Goal: Browse casually: Explore the website without a specific task or goal

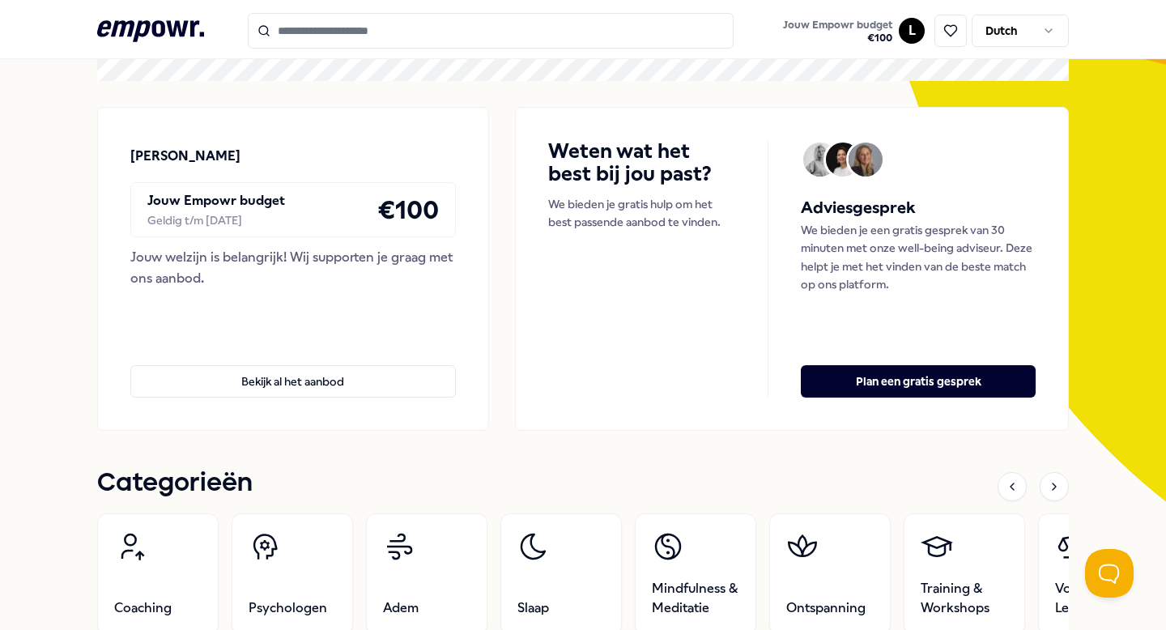
scroll to position [112, 0]
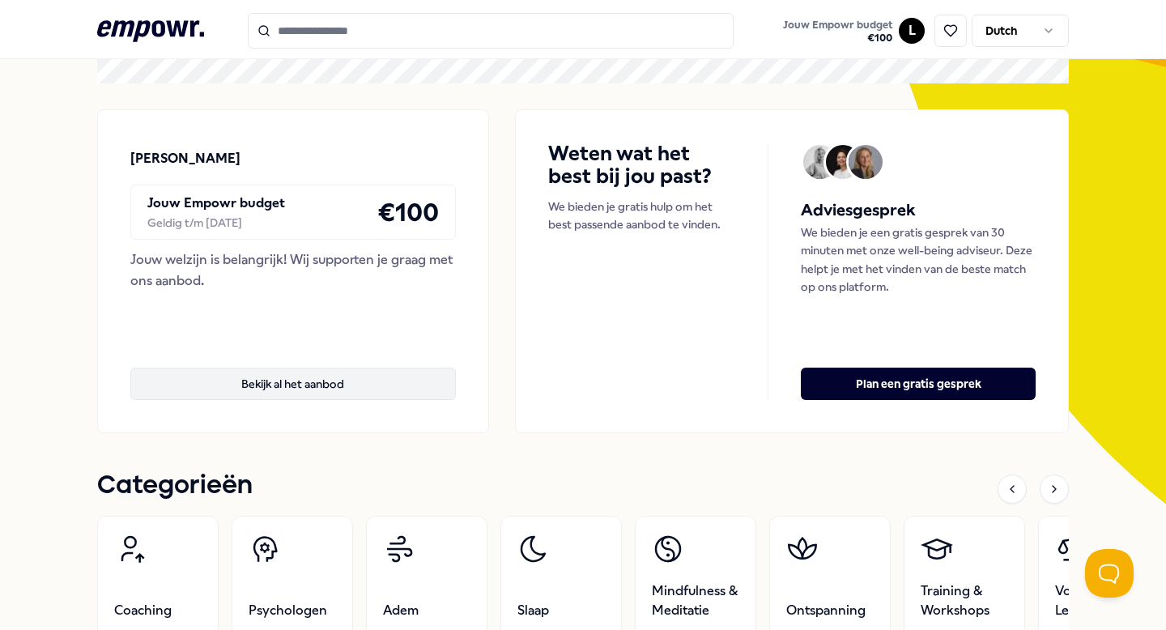
click at [394, 388] on button "Bekijk al het aanbod" at bounding box center [293, 384] width 326 height 32
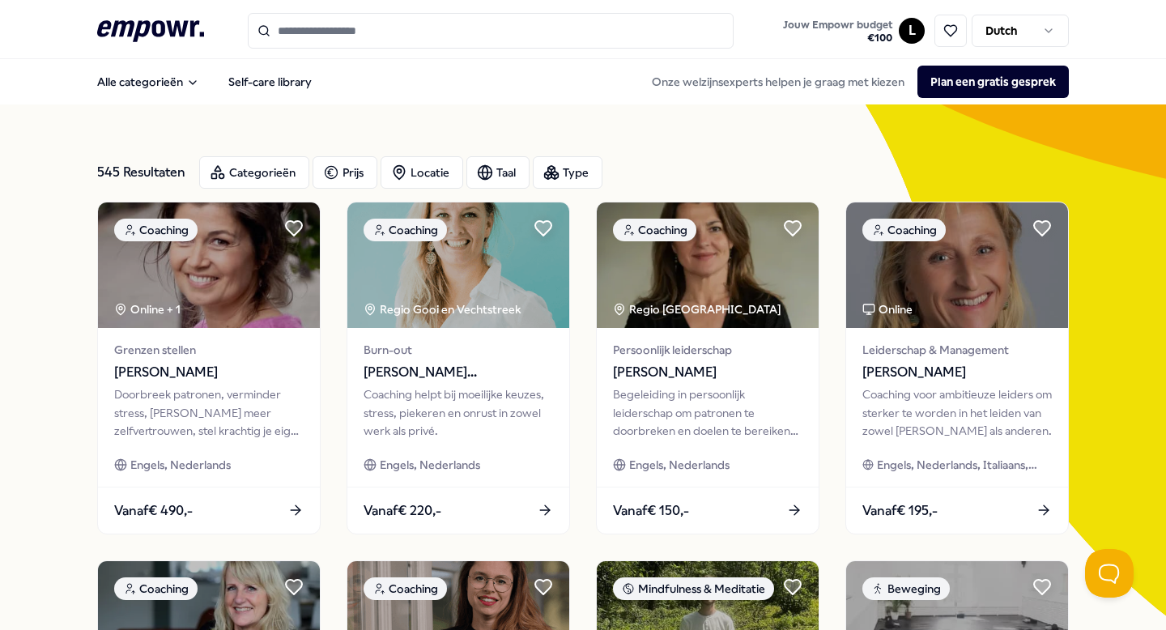
click at [506, 32] on input "Search for products, categories or subcategories" at bounding box center [491, 31] width 486 height 36
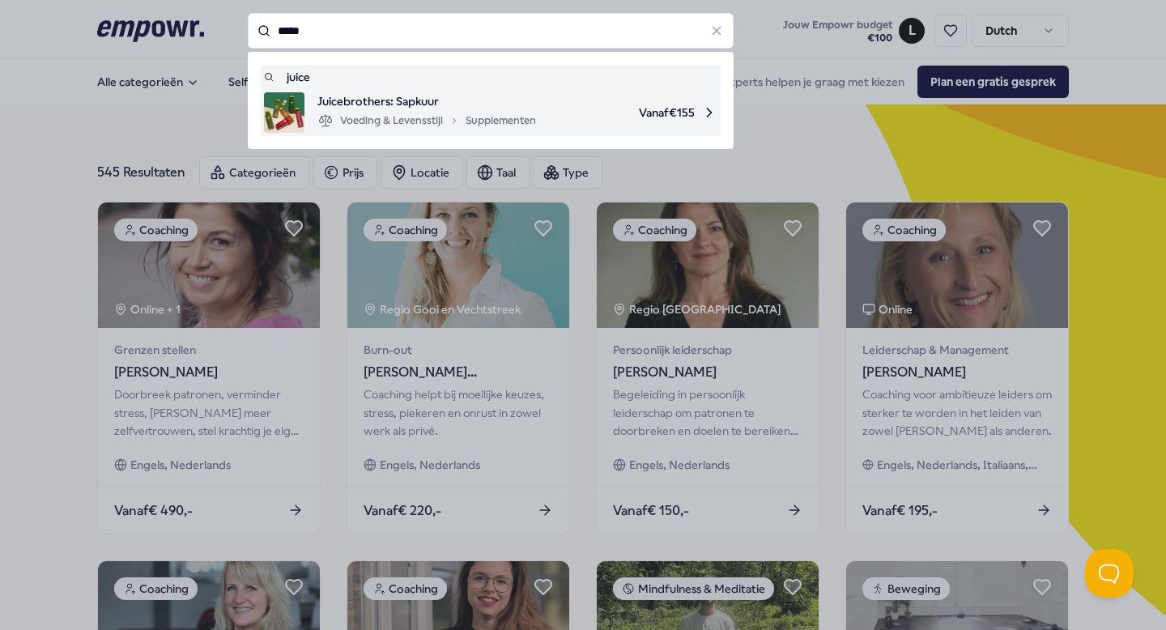
click at [475, 100] on span "Juicebrothers: Sapkuur" at bounding box center [427, 101] width 219 height 18
type input "*****"
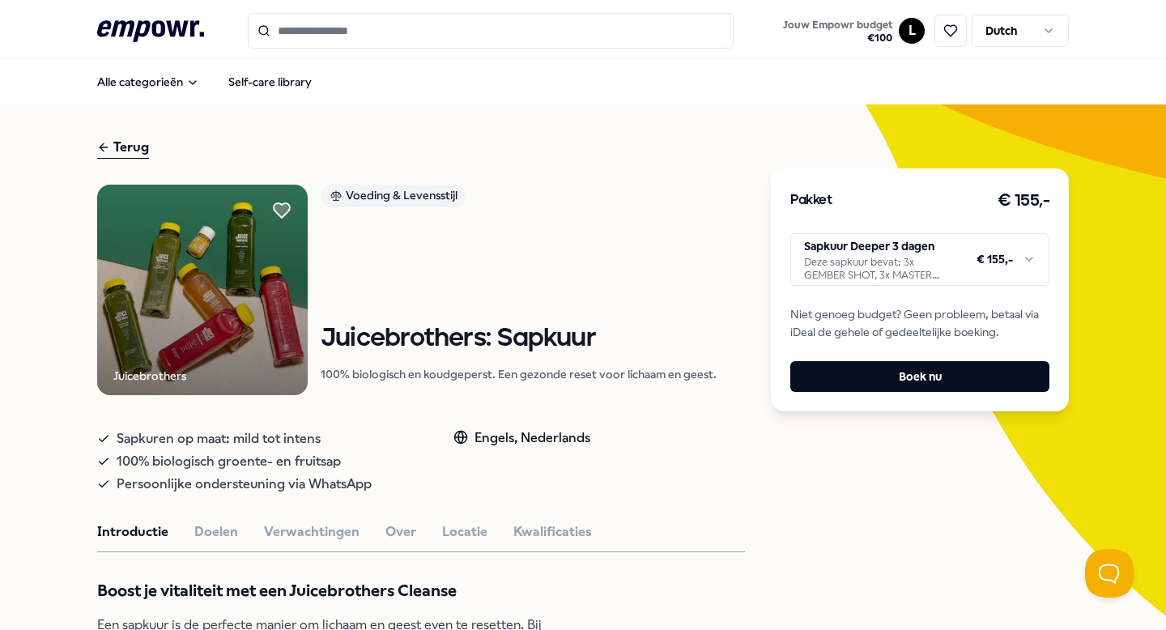
click at [369, 32] on input "Search for products, categories or subcategories" at bounding box center [491, 31] width 486 height 36
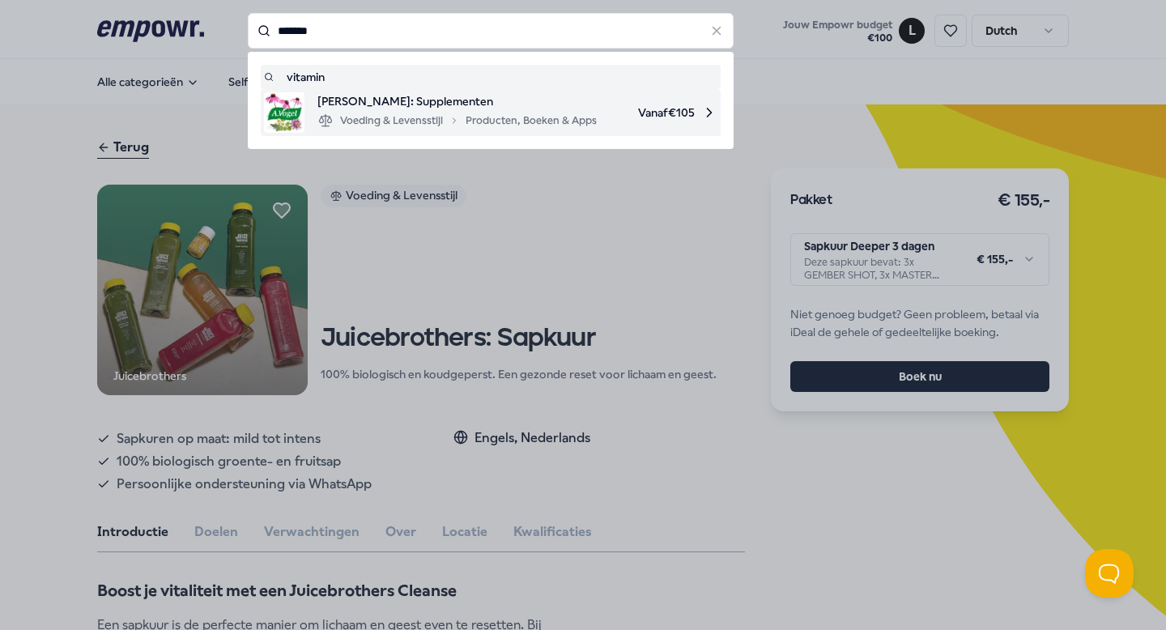
click at [360, 96] on span "[PERSON_NAME]: Supplementen" at bounding box center [457, 101] width 279 height 18
type input "*******"
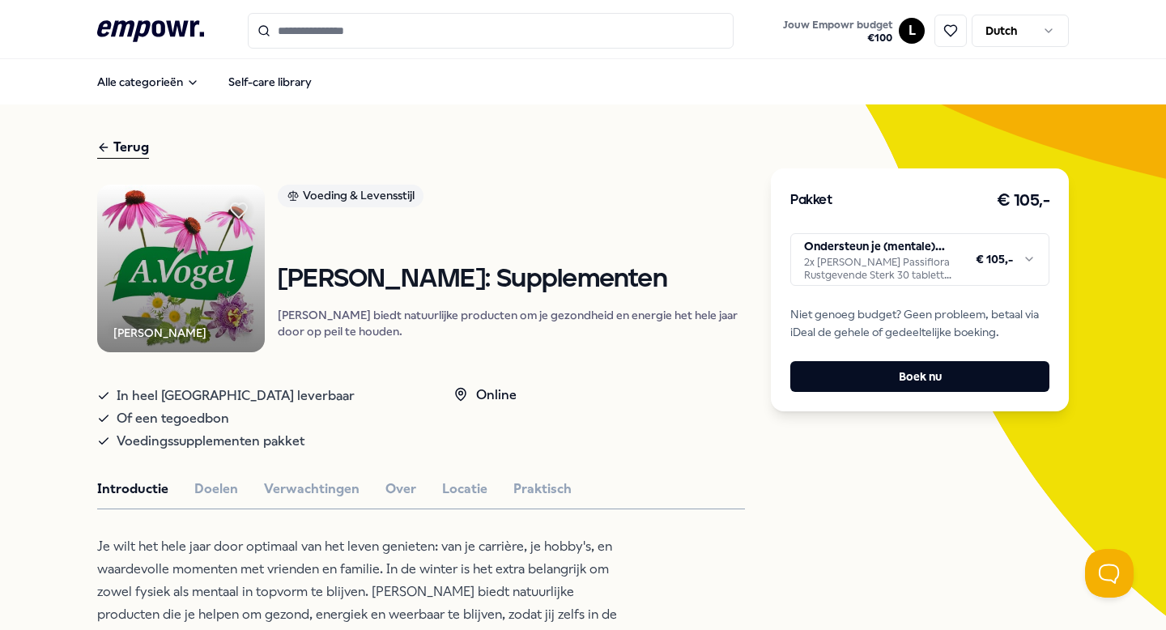
click at [349, 32] on input "Search for products, categories or subcategories" at bounding box center [491, 31] width 486 height 36
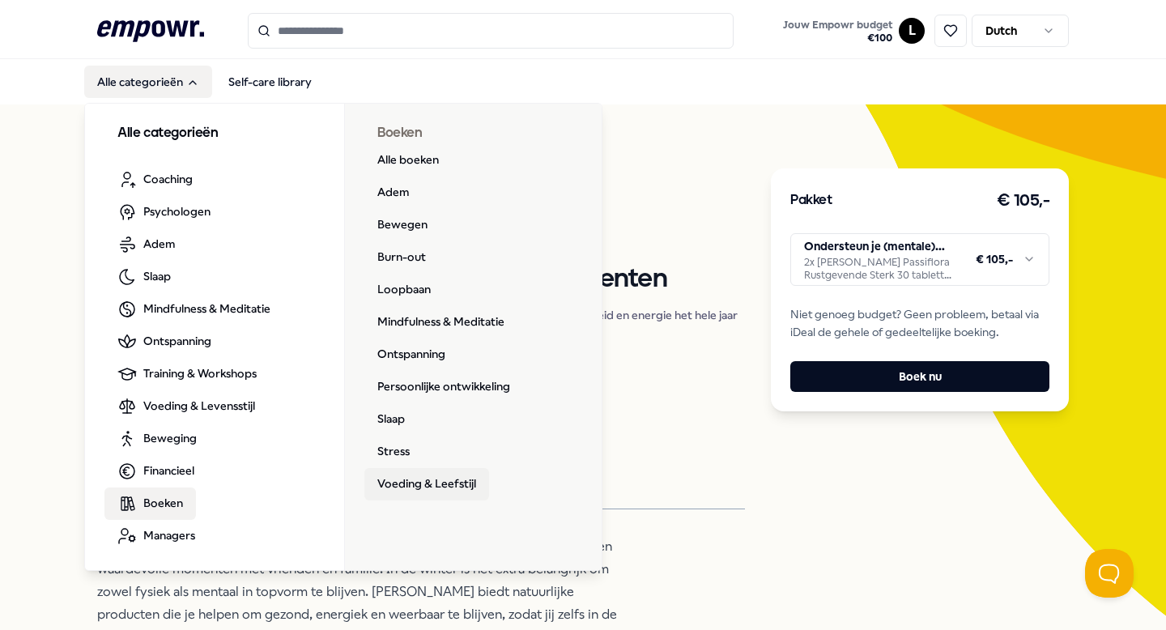
click at [413, 482] on link "Voeding & Leefstijl" at bounding box center [426, 484] width 125 height 32
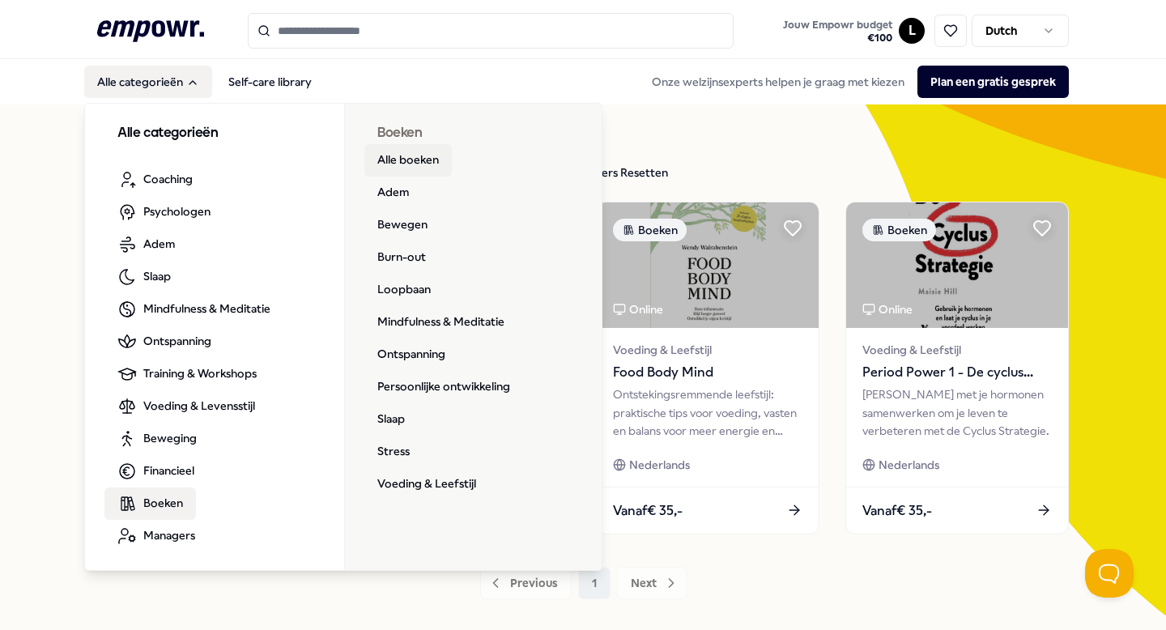
click at [428, 160] on link "Alle boeken" at bounding box center [407, 160] width 87 height 32
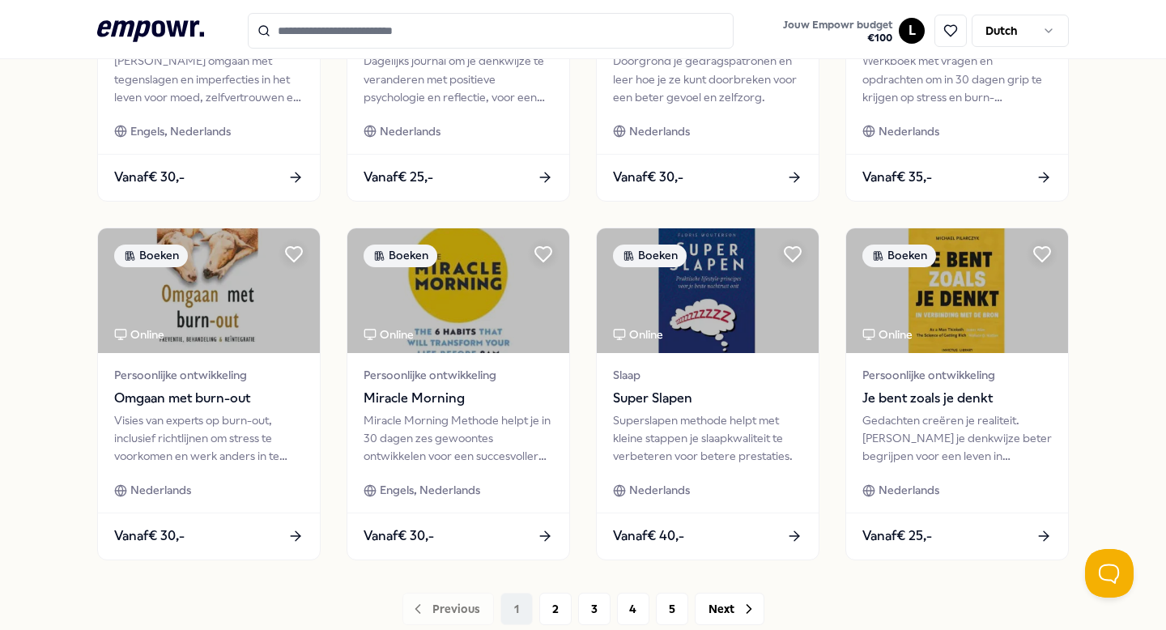
scroll to position [701, 0]
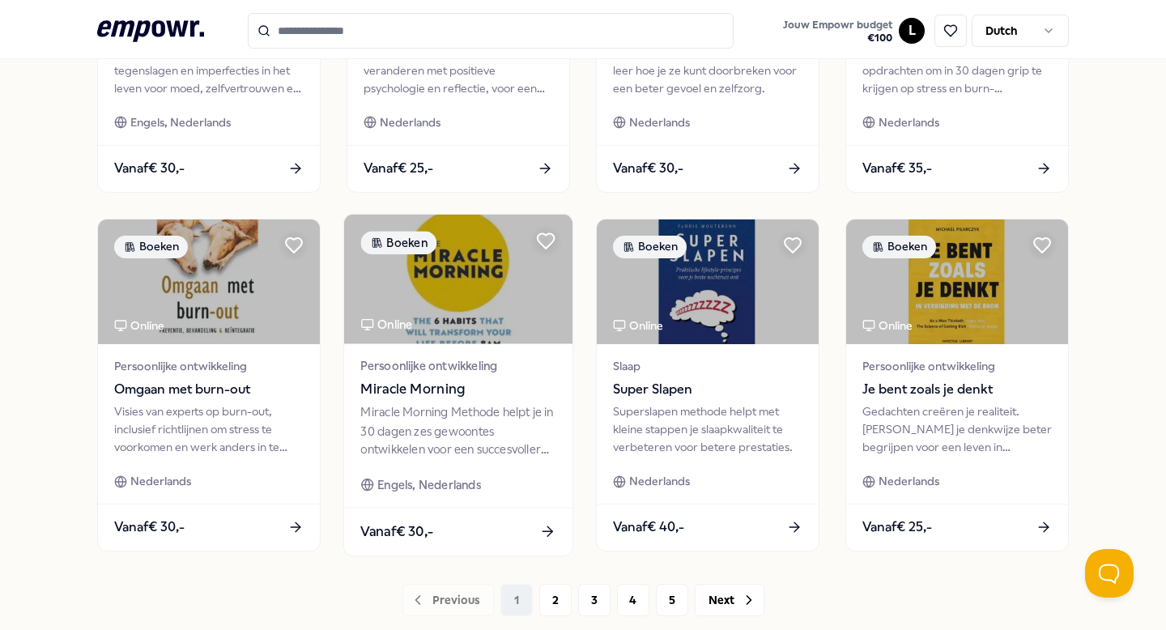
click at [403, 362] on span "Persoonlijke ontwikkeling" at bounding box center [457, 365] width 195 height 19
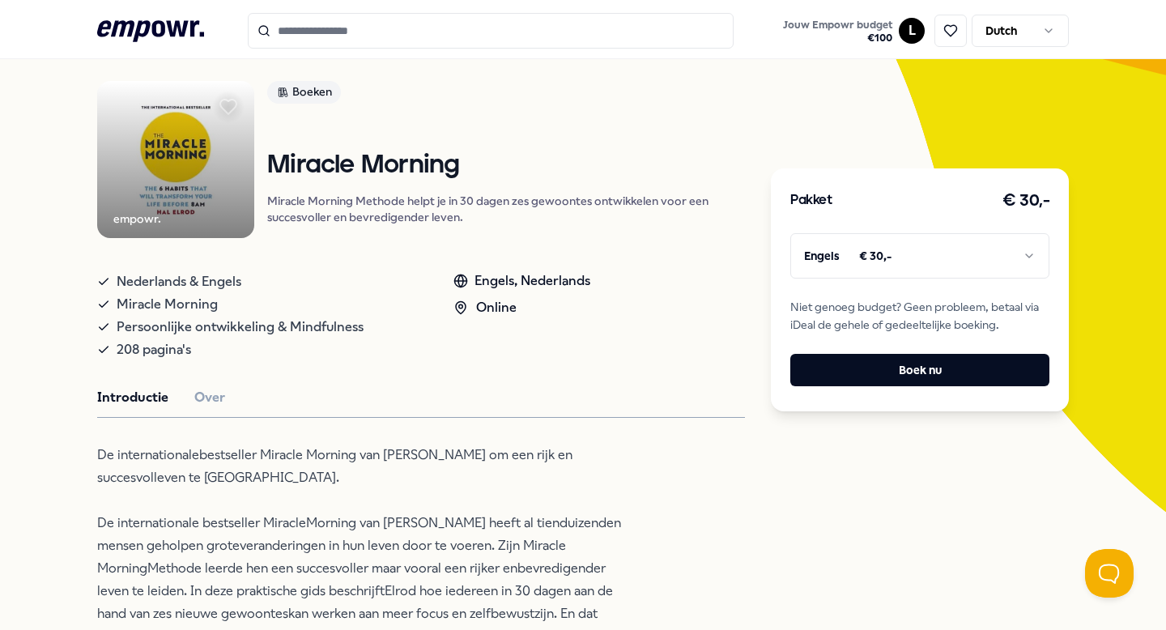
scroll to position [96, 0]
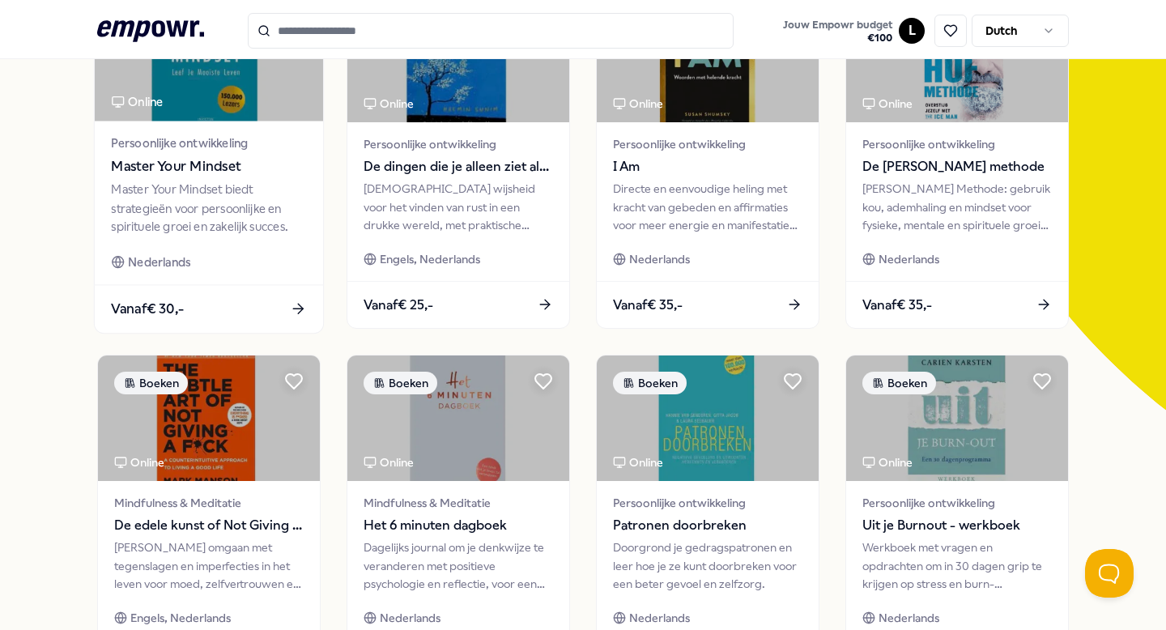
scroll to position [34, 0]
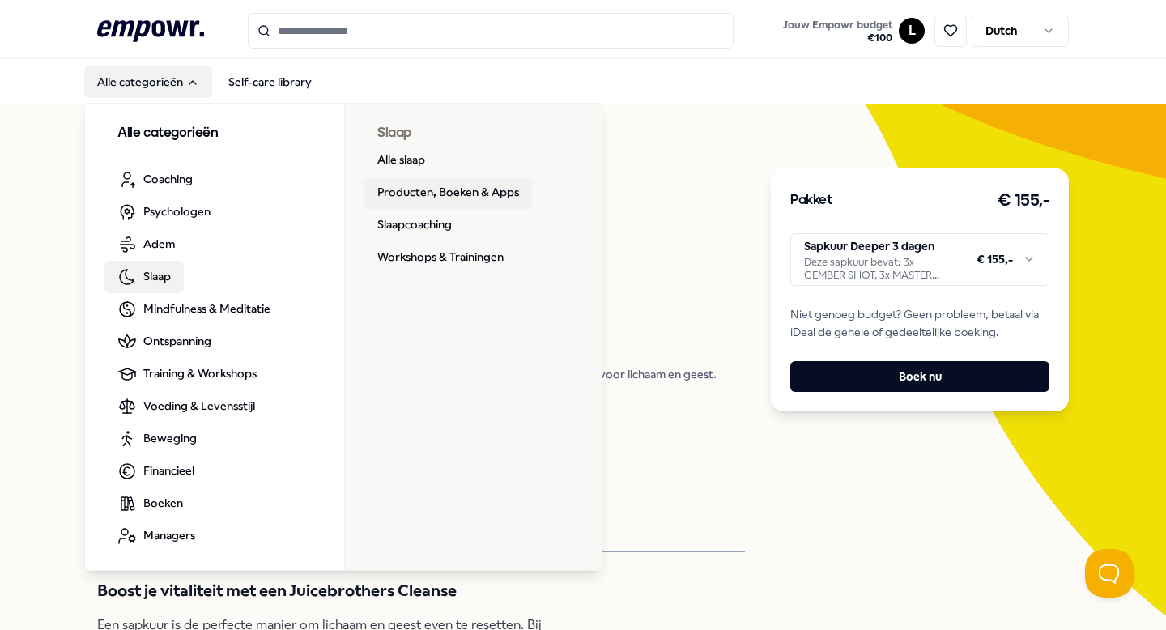
click at [432, 185] on link "Producten, Boeken & Apps" at bounding box center [448, 193] width 168 height 32
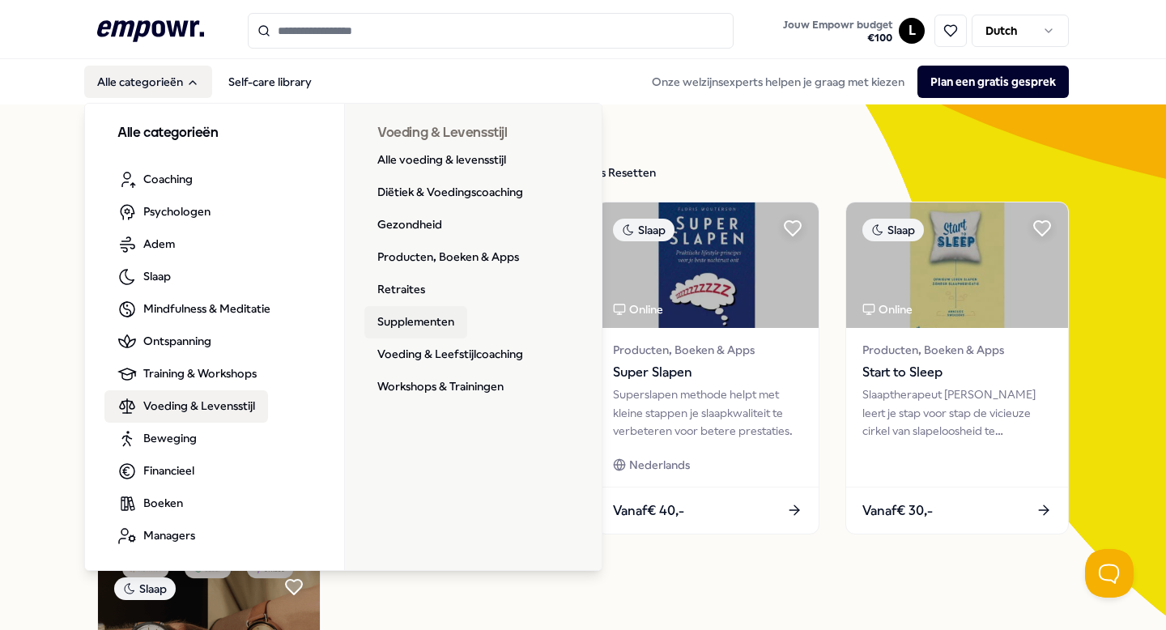
click at [408, 319] on link "Supplementen" at bounding box center [415, 322] width 103 height 32
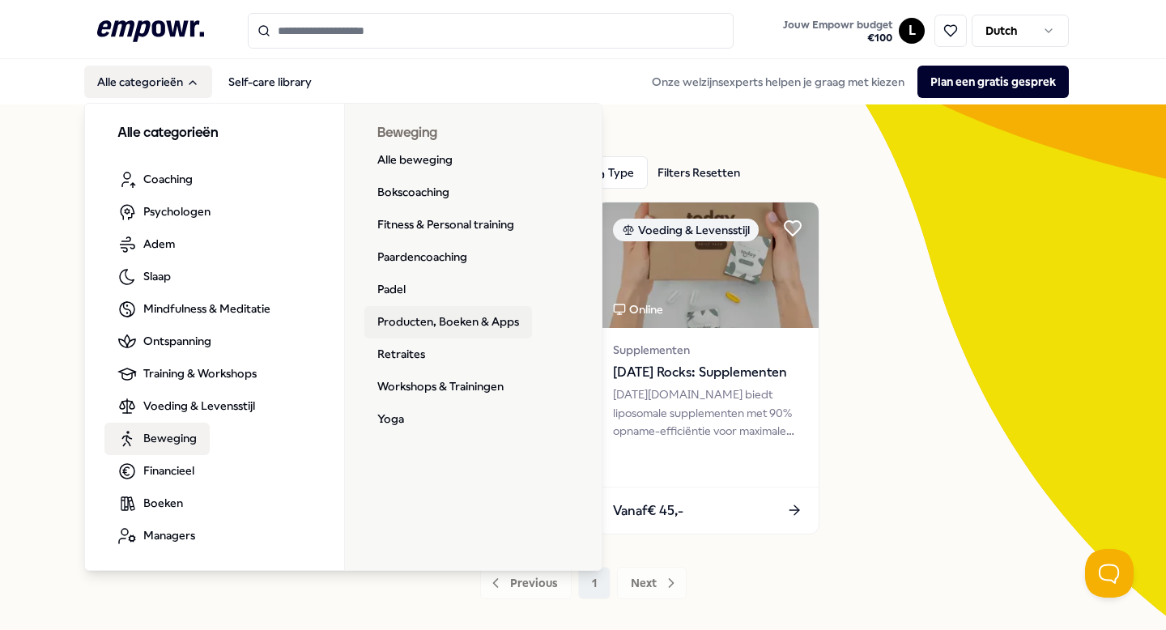
click at [389, 322] on link "Producten, Boeken & Apps" at bounding box center [448, 322] width 168 height 32
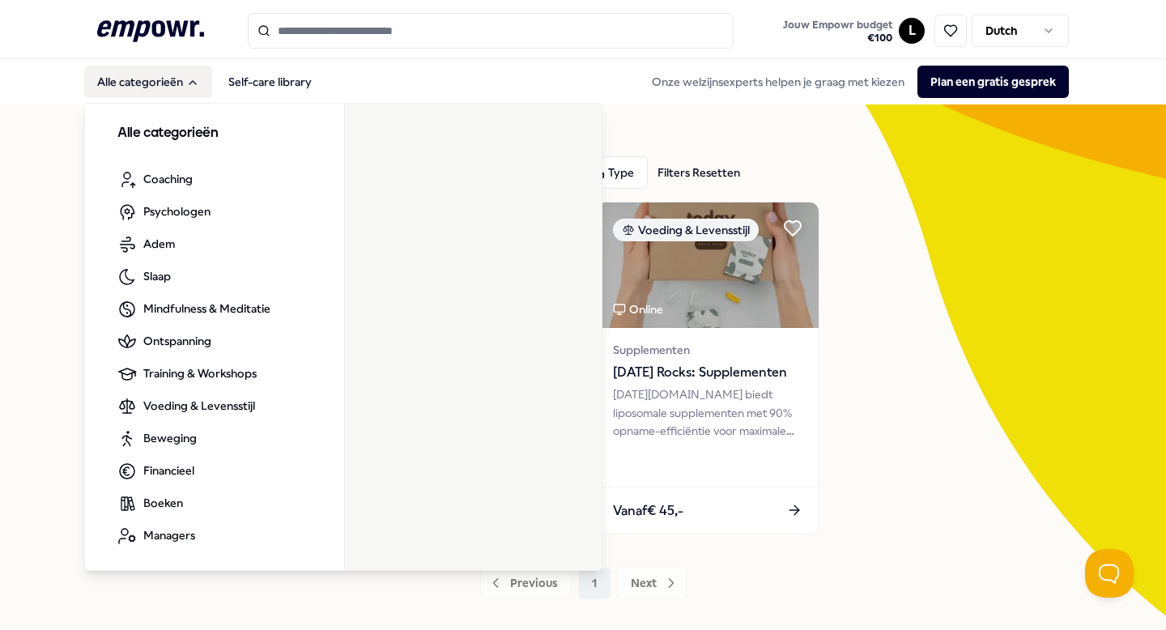
click at [193, 82] on icon "Main" at bounding box center [193, 82] width 6 height 3
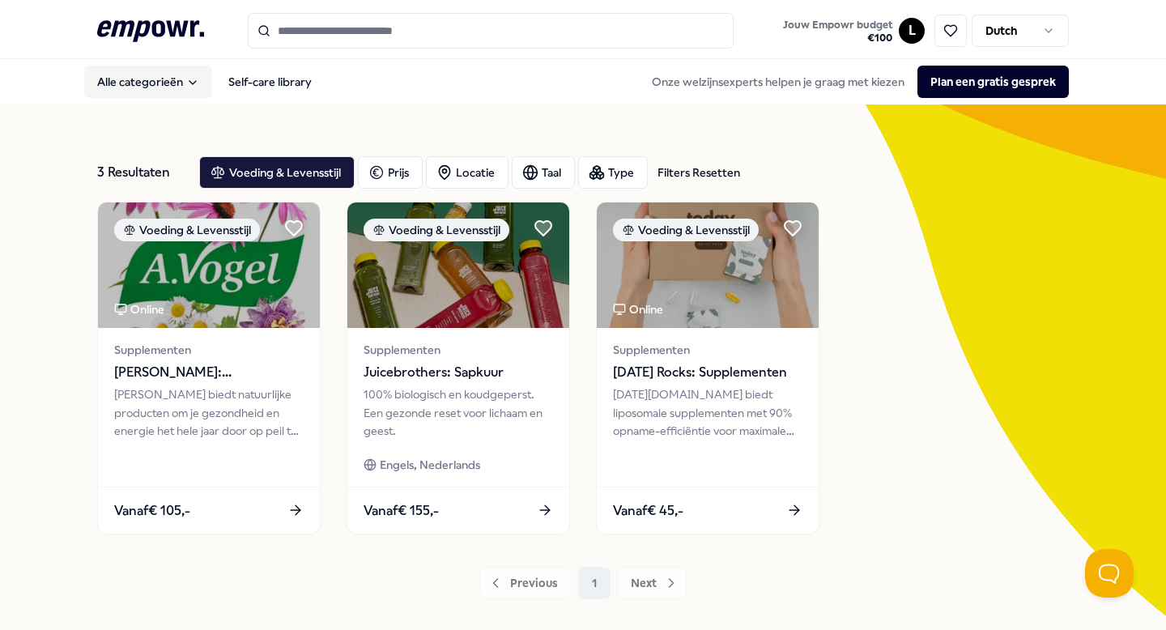
click at [194, 79] on icon "Main" at bounding box center [192, 82] width 13 height 13
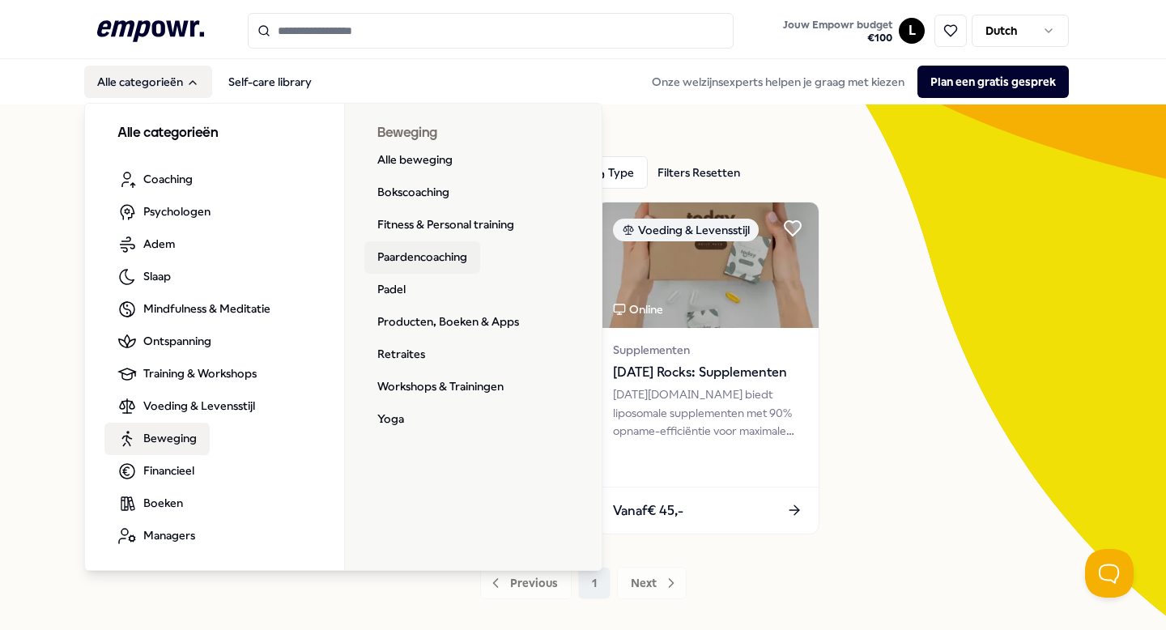
click at [412, 254] on link "Paardencoaching" at bounding box center [422, 257] width 116 height 32
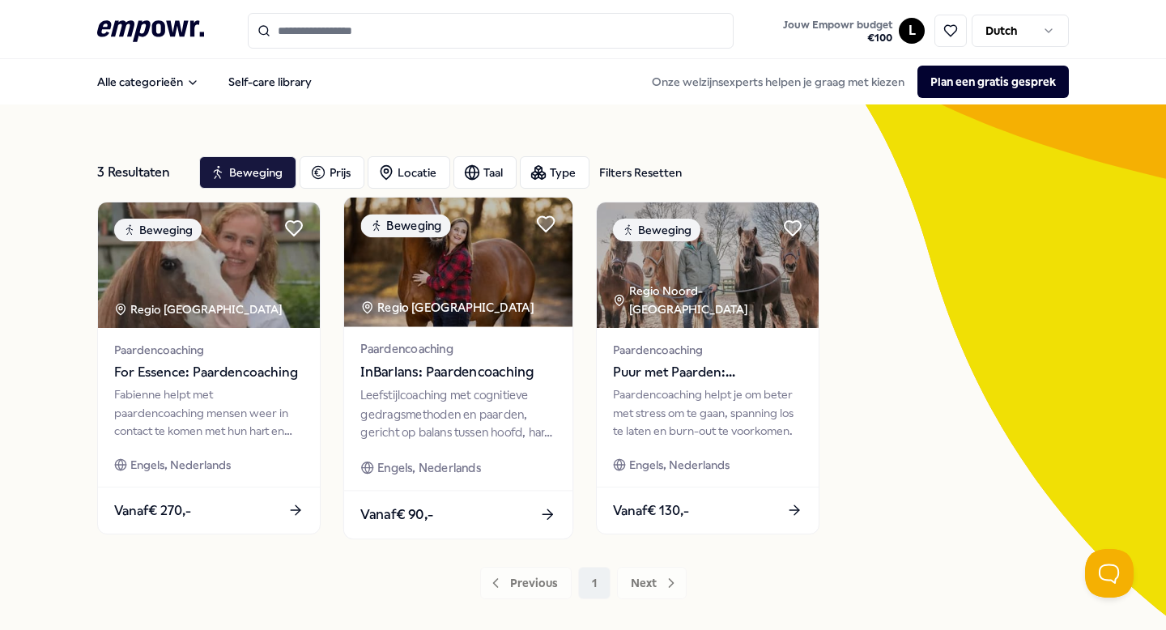
click at [434, 370] on span "InBarlans: Paardencoaching" at bounding box center [457, 372] width 195 height 21
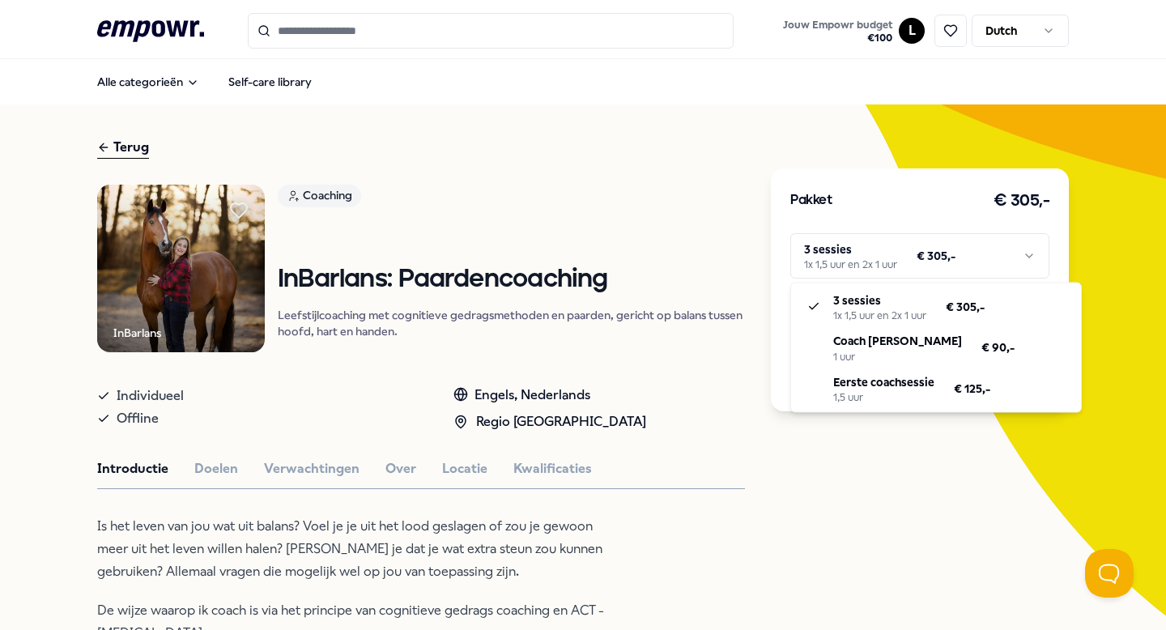
click at [1026, 256] on html ".empowr-logo_svg__cls-1{fill:#03032f} Jouw Empowr budget € 100 L Dutch Alle cat…" at bounding box center [583, 315] width 1166 height 630
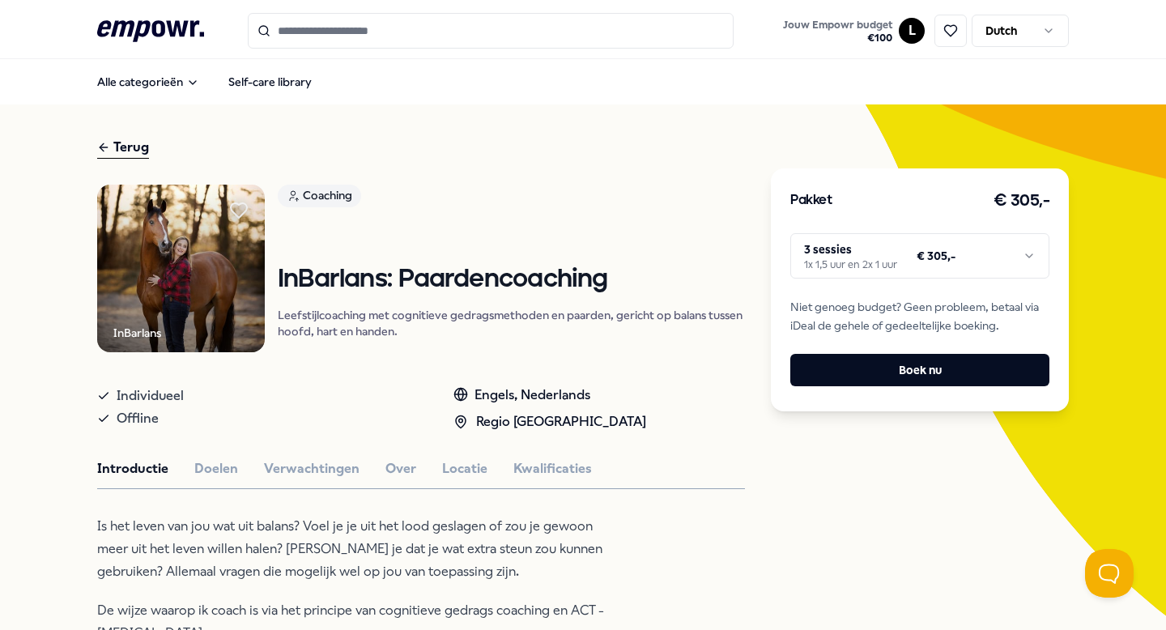
click at [671, 175] on html ".empowr-logo_svg__cls-1{fill:#03032f} Jouw Empowr budget € 100 L Dutch Alle cat…" at bounding box center [583, 315] width 1166 height 630
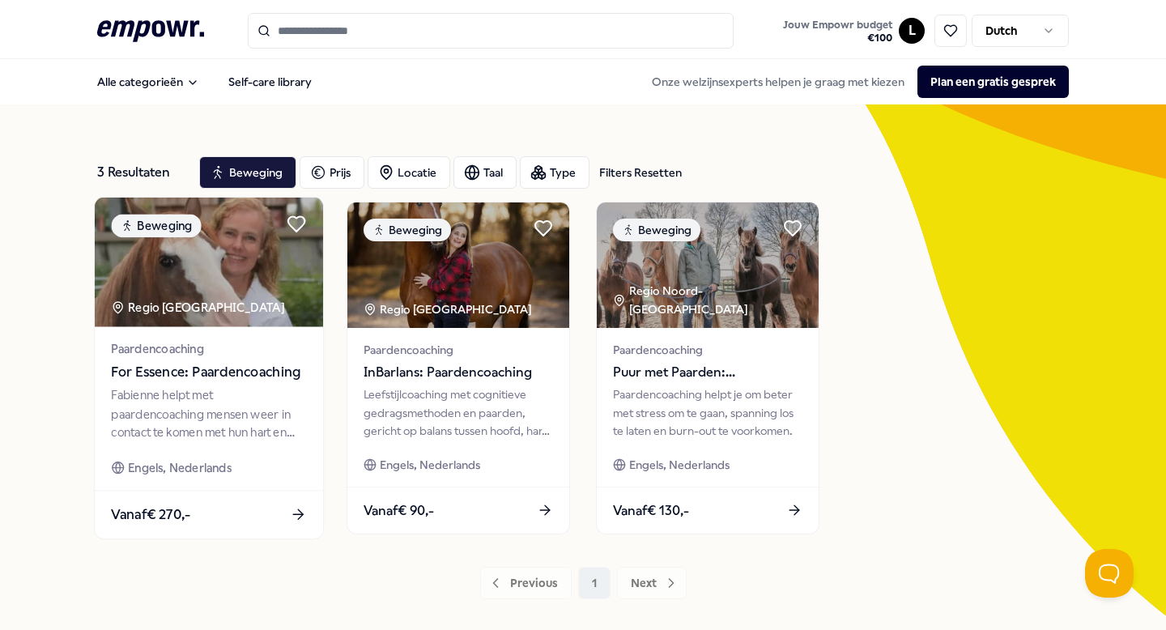
click at [183, 332] on div "Paardencoaching For Essence: Paardencoaching Fabienne helpt met paardencoaching…" at bounding box center [209, 408] width 228 height 164
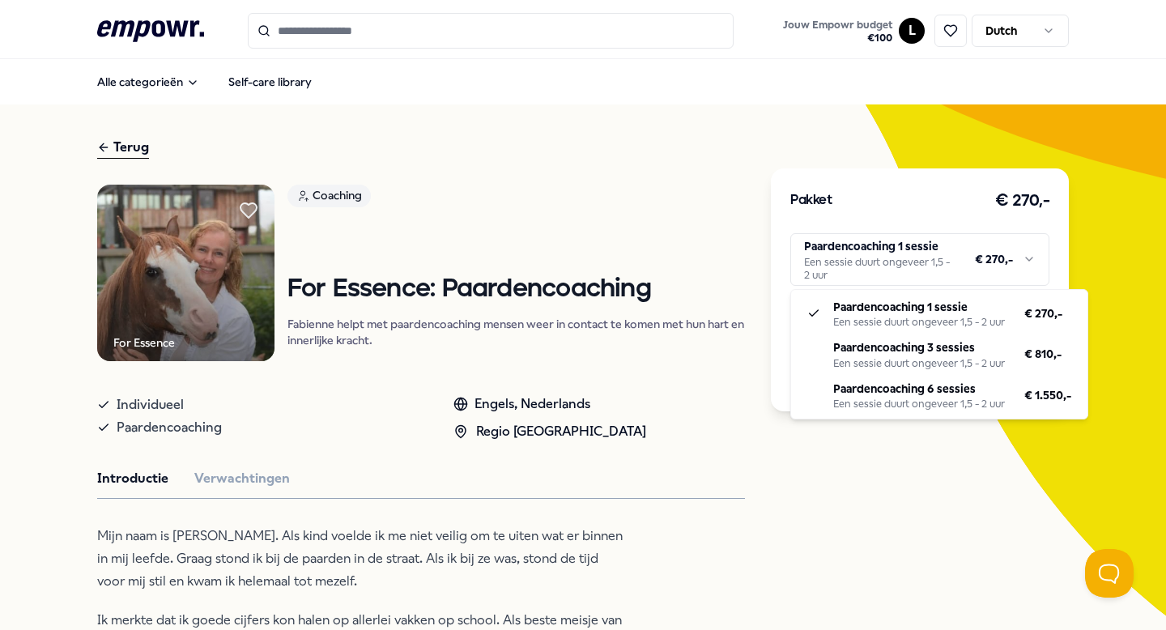
click at [1026, 261] on html ".empowr-logo_svg__cls-1{fill:#03032f} Jouw Empowr budget € 100 L Dutch Alle cat…" at bounding box center [583, 315] width 1166 height 630
click at [1026, 262] on html ".empowr-logo_svg__cls-1{fill:#03032f} Jouw Empowr budget € 100 L Dutch Alle cat…" at bounding box center [583, 315] width 1166 height 630
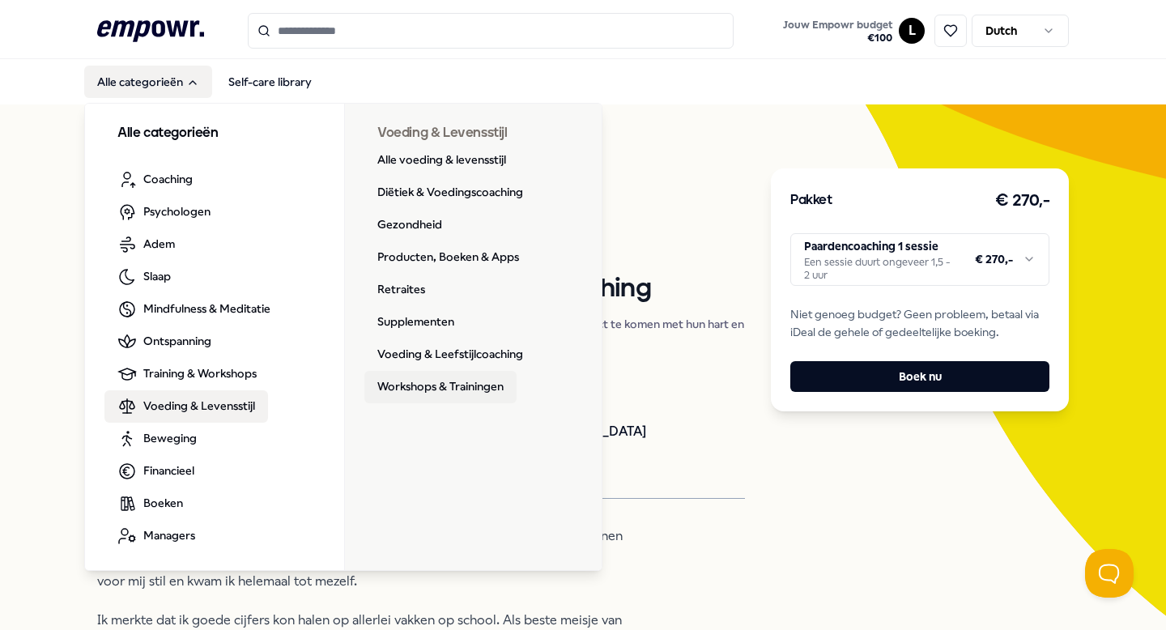
click at [391, 388] on link "Workshops & Trainingen" at bounding box center [440, 387] width 152 height 32
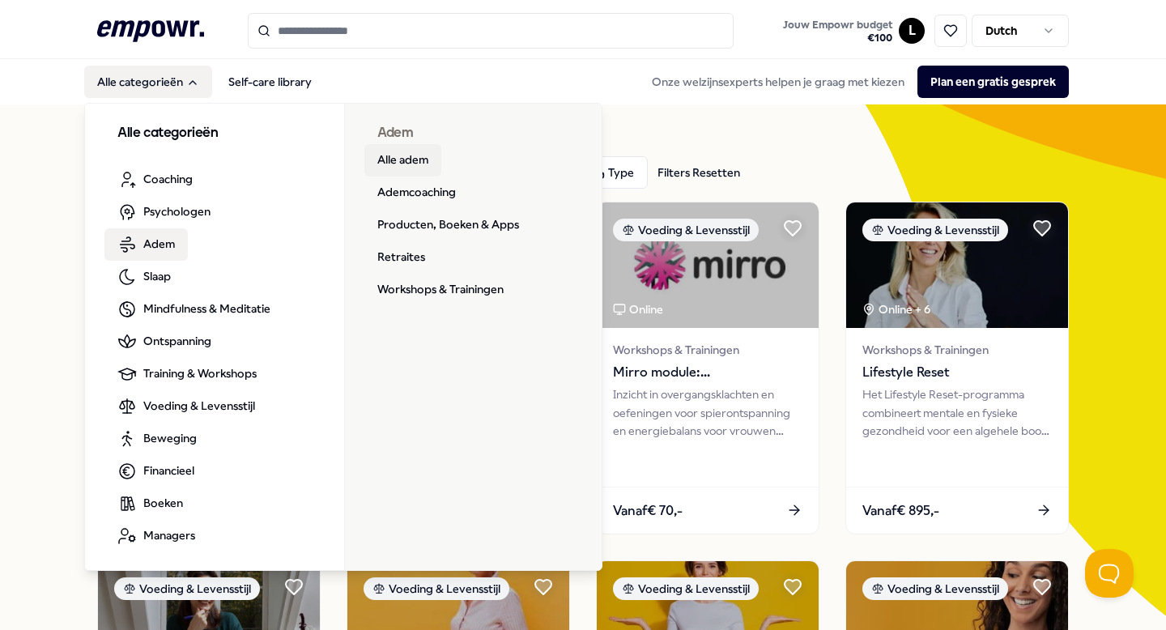
click at [414, 156] on link "Alle adem" at bounding box center [402, 160] width 77 height 32
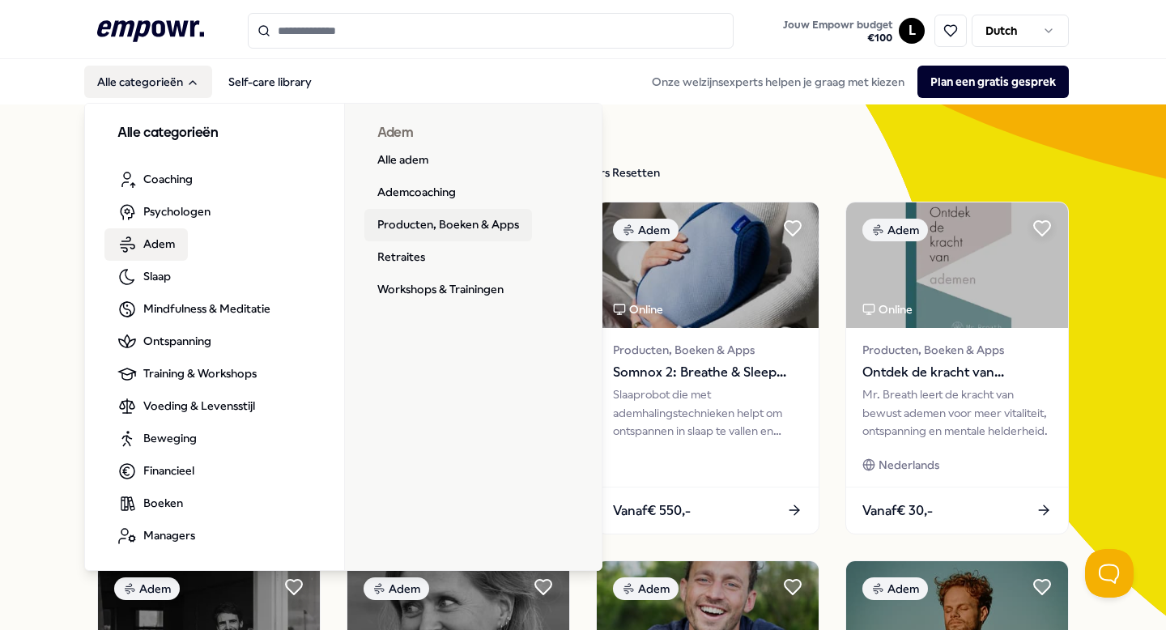
click at [394, 225] on link "Producten, Boeken & Apps" at bounding box center [448, 225] width 168 height 32
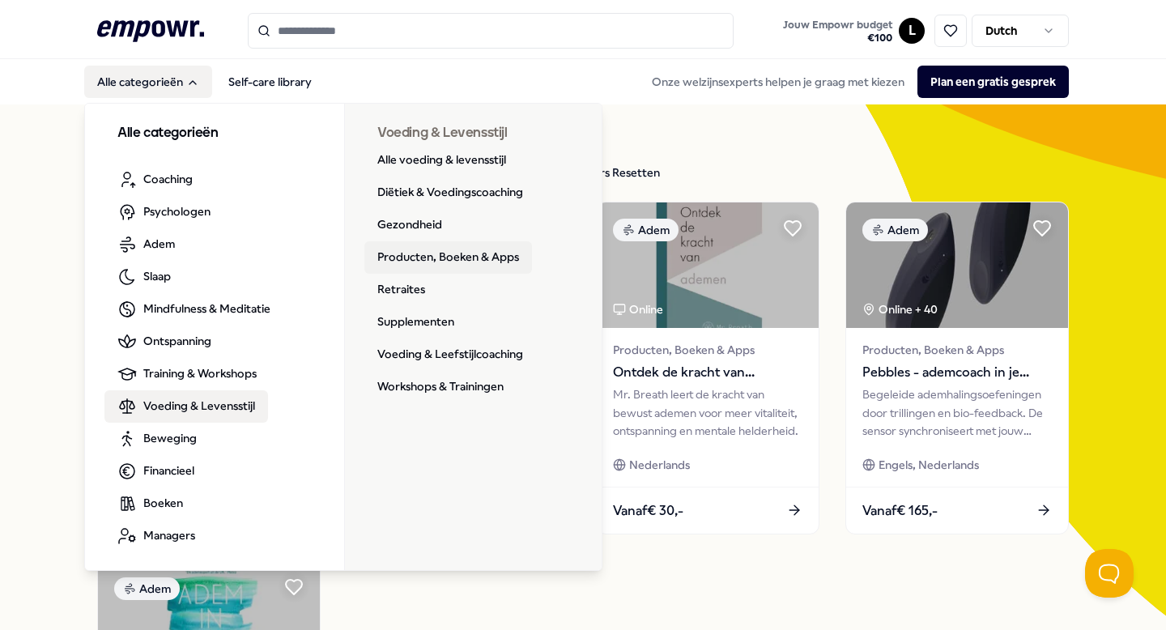
click at [429, 252] on link "Producten, Boeken & Apps" at bounding box center [448, 257] width 168 height 32
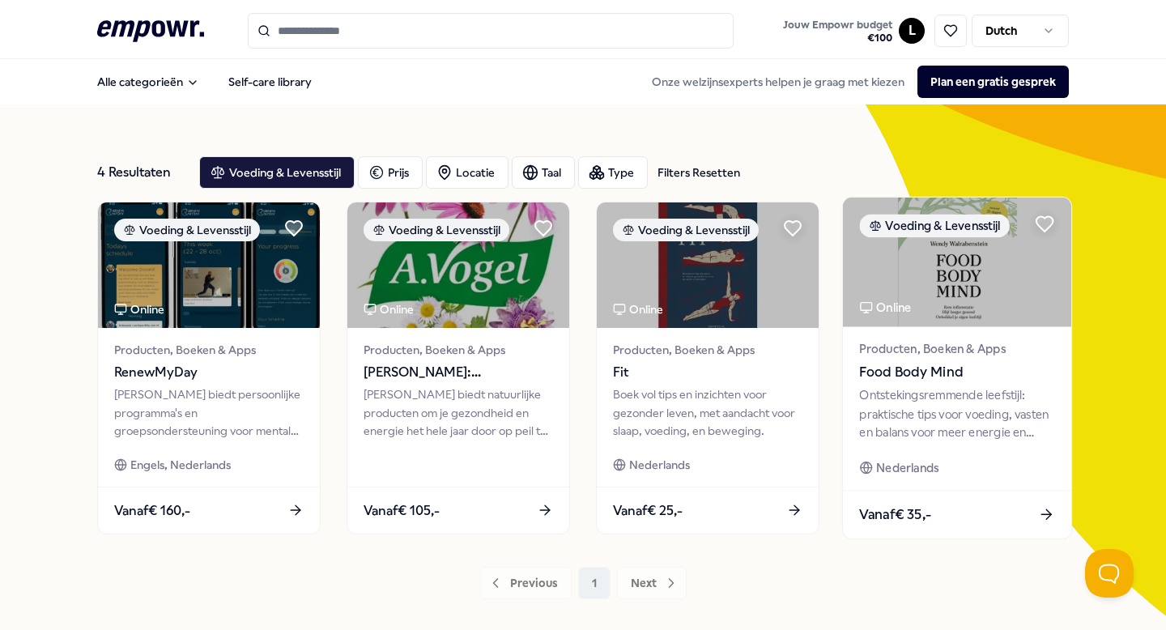
click at [917, 357] on span "Producten, Boeken & Apps" at bounding box center [956, 349] width 195 height 19
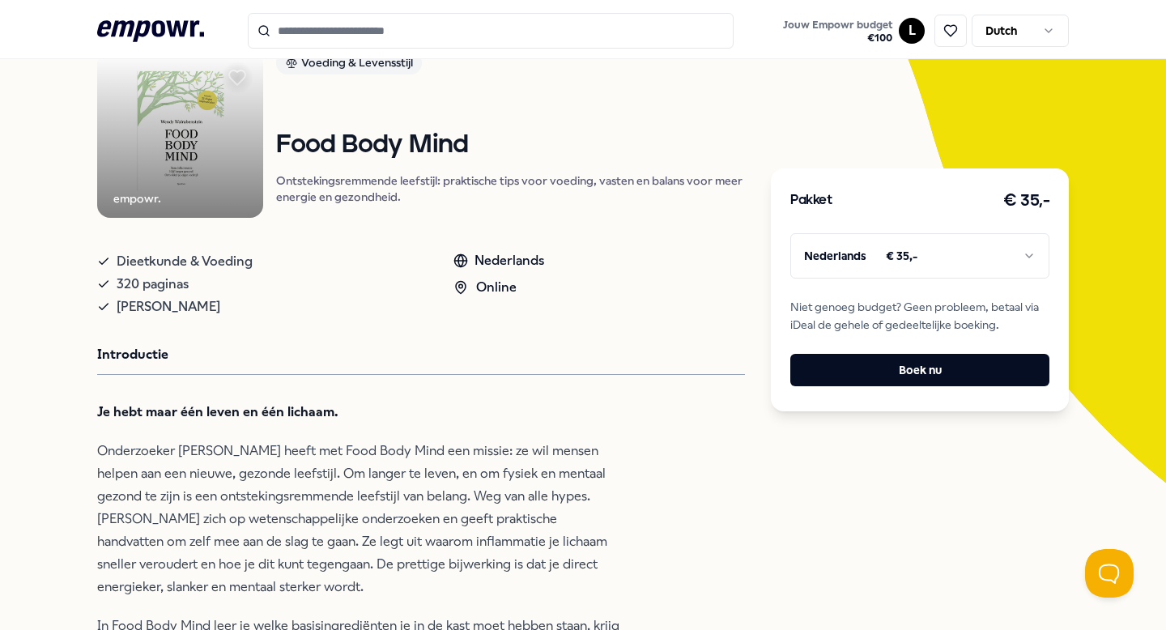
scroll to position [132, 0]
click at [1026, 254] on html ".empowr-logo_svg__cls-1{fill:#03032f} Jouw Empowr budget € 100 L Dutch Alle cat…" at bounding box center [583, 315] width 1166 height 630
